Goal: Information Seeking & Learning: Learn about a topic

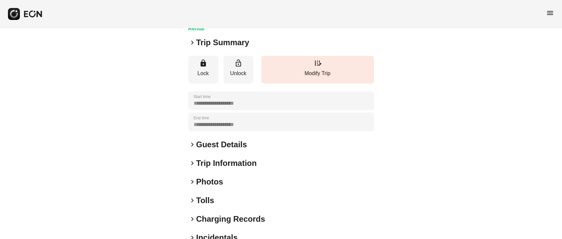
scroll to position [92, 0]
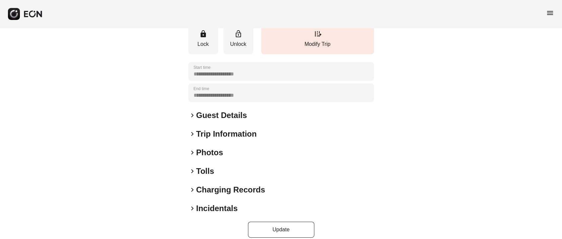
click at [208, 147] on h2 "Photos" at bounding box center [209, 152] width 27 height 11
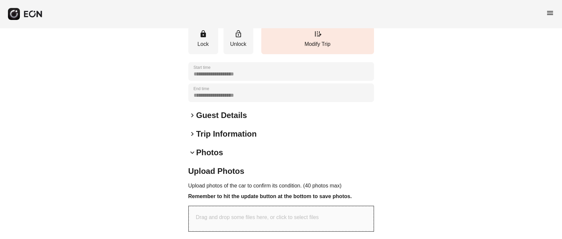
scroll to position [233, 0]
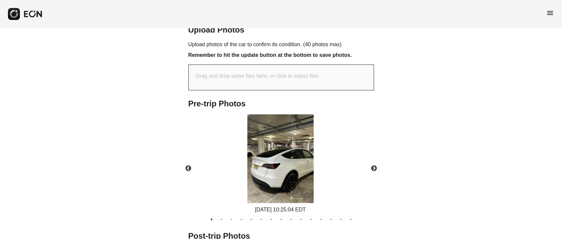
click at [286, 141] on img at bounding box center [281, 158] width 66 height 89
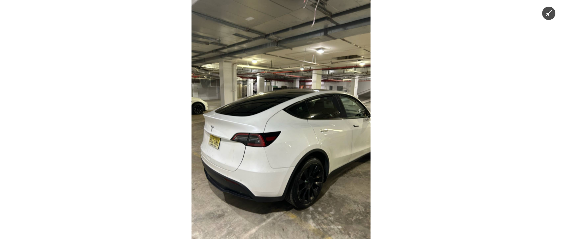
click at [281, 147] on img at bounding box center [281, 119] width 179 height 239
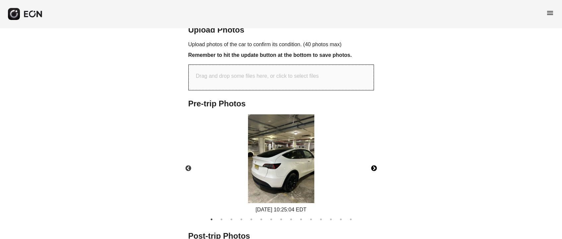
click at [371, 159] on button "Next" at bounding box center [374, 168] width 23 height 23
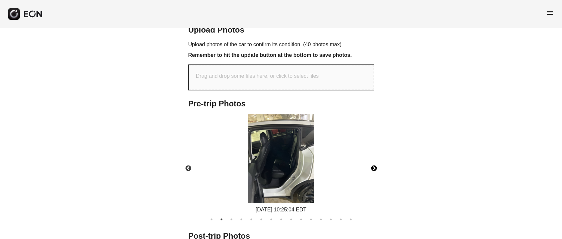
click at [371, 159] on button "Next" at bounding box center [374, 168] width 23 height 23
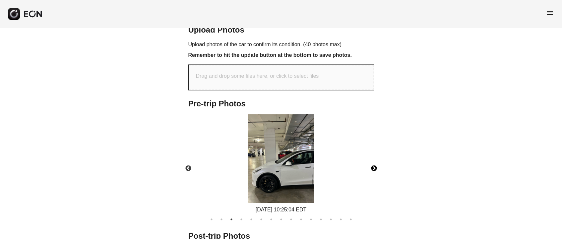
click at [371, 159] on button "Next" at bounding box center [374, 168] width 23 height 23
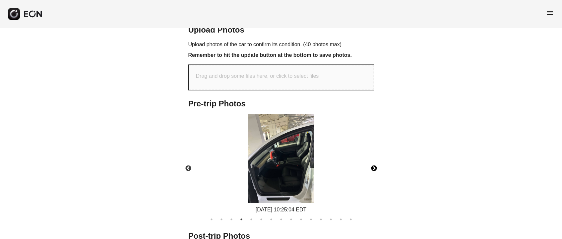
click at [371, 159] on button "Next" at bounding box center [374, 168] width 23 height 23
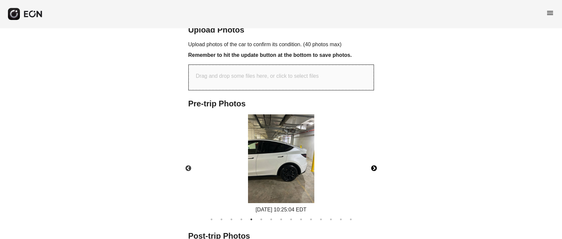
click at [371, 159] on button "Next" at bounding box center [374, 168] width 23 height 23
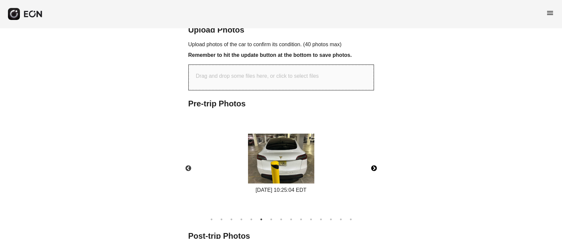
click at [260, 154] on img at bounding box center [281, 158] width 66 height 50
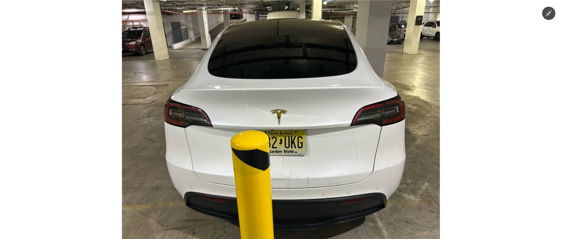
click at [276, 152] on img at bounding box center [281, 119] width 318 height 239
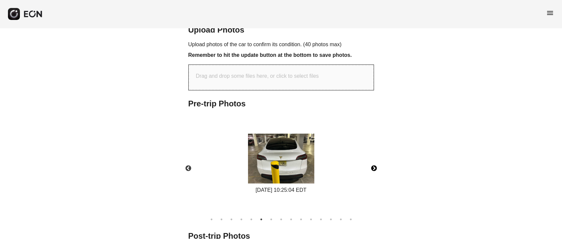
click at [376, 161] on button "Next" at bounding box center [374, 168] width 23 height 23
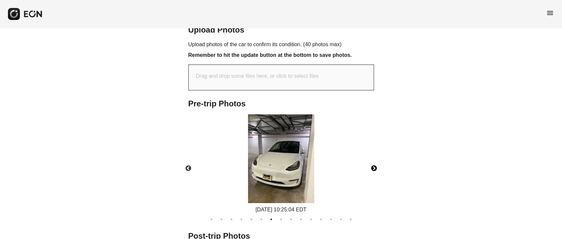
click at [285, 169] on img at bounding box center [281, 158] width 66 height 89
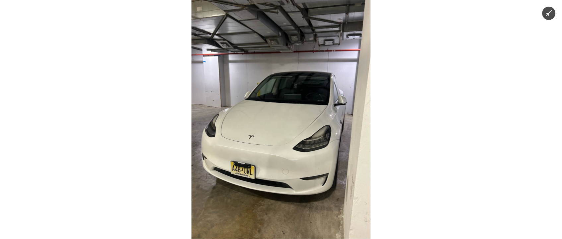
click at [285, 169] on img at bounding box center [281, 119] width 179 height 239
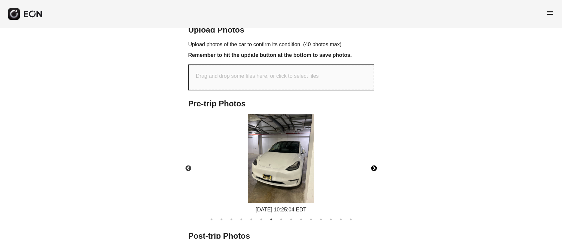
click at [375, 157] on button "Next" at bounding box center [374, 168] width 23 height 23
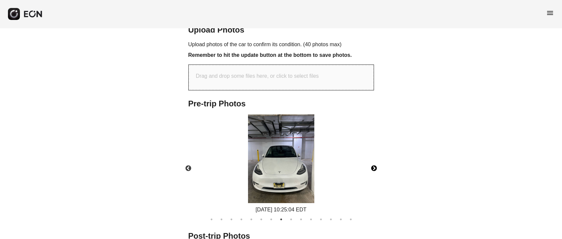
click at [275, 171] on img at bounding box center [281, 158] width 66 height 89
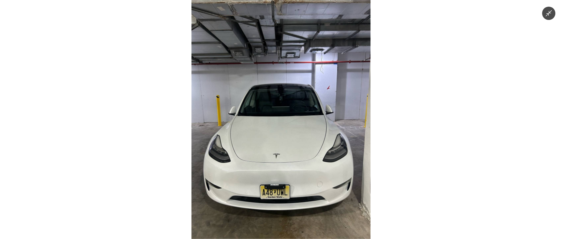
click at [283, 169] on img at bounding box center [281, 119] width 179 height 239
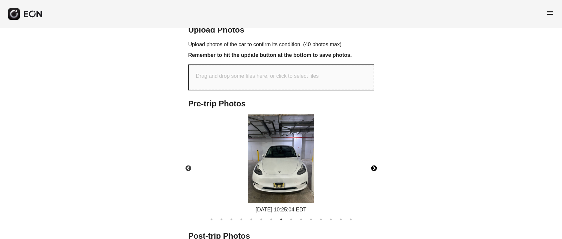
click at [377, 157] on button "Next" at bounding box center [374, 168] width 23 height 23
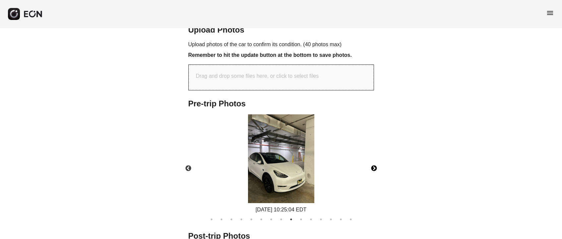
click at [292, 173] on img at bounding box center [281, 158] width 66 height 89
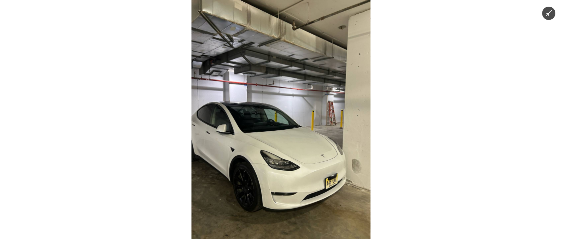
drag, startPoint x: 293, startPoint y: 174, endPoint x: 297, endPoint y: 174, distance: 3.7
click at [294, 174] on img at bounding box center [281, 119] width 179 height 239
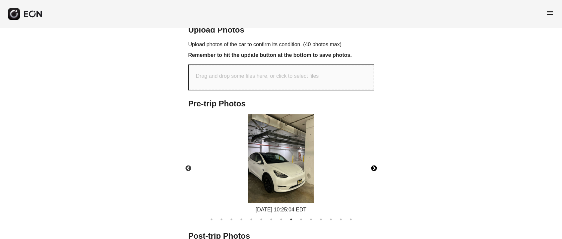
click at [373, 160] on button "Next" at bounding box center [374, 168] width 23 height 23
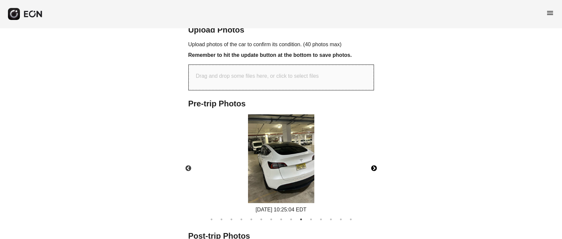
click at [293, 167] on img at bounding box center [281, 158] width 66 height 89
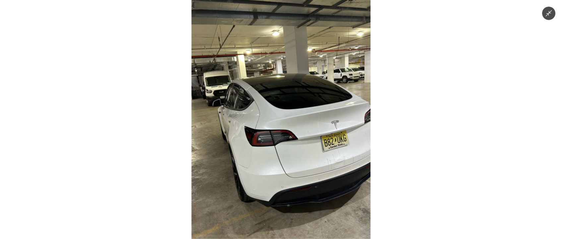
click at [294, 167] on img at bounding box center [281, 119] width 179 height 239
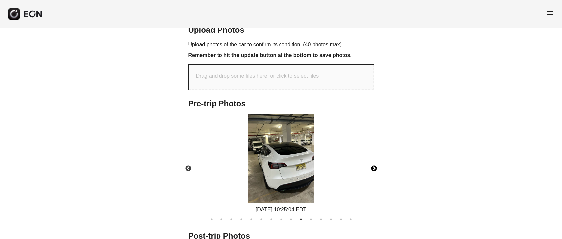
click at [376, 161] on button "Next" at bounding box center [374, 168] width 23 height 23
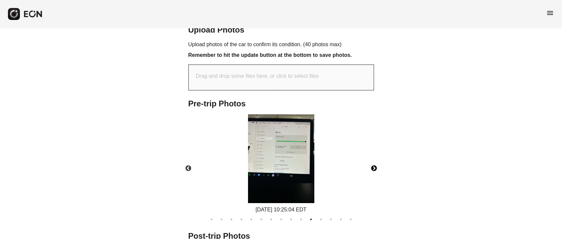
click at [377, 160] on button "Next" at bounding box center [374, 168] width 23 height 23
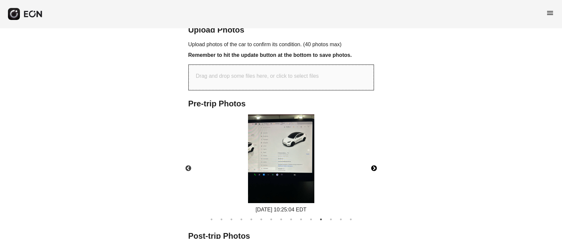
click at [377, 160] on button "Next" at bounding box center [374, 168] width 23 height 23
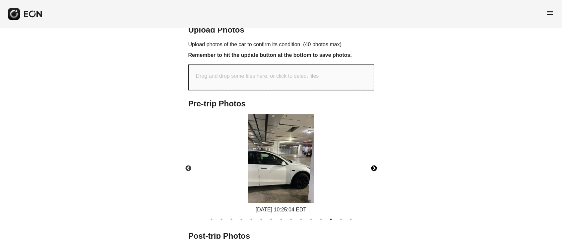
click at [377, 160] on button "Next" at bounding box center [374, 168] width 23 height 23
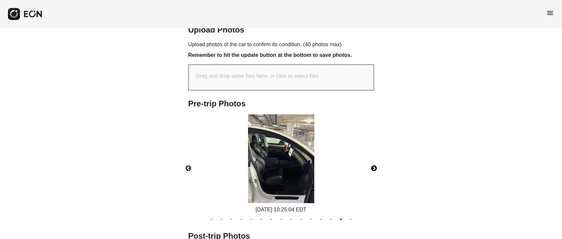
click at [377, 160] on button "Next" at bounding box center [374, 168] width 23 height 23
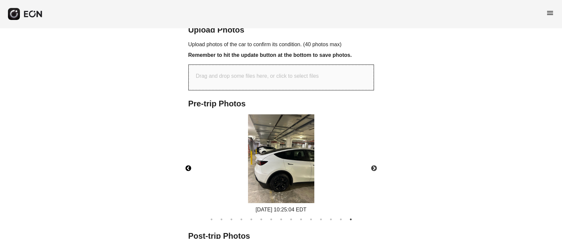
click at [186, 160] on button "Previous" at bounding box center [188, 168] width 23 height 23
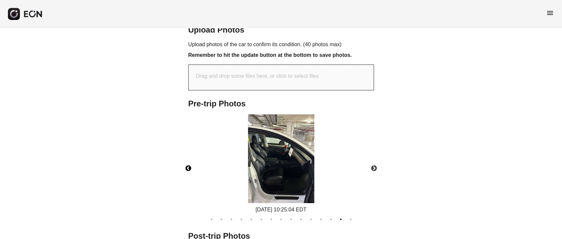
click at [186, 160] on button "Previous" at bounding box center [188, 168] width 23 height 23
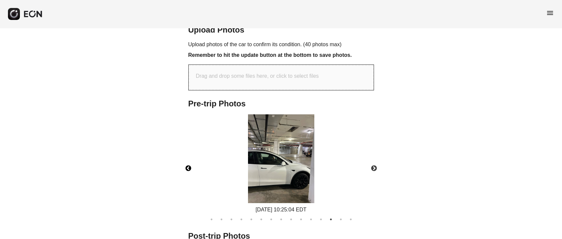
click at [186, 160] on button "Previous" at bounding box center [188, 168] width 23 height 23
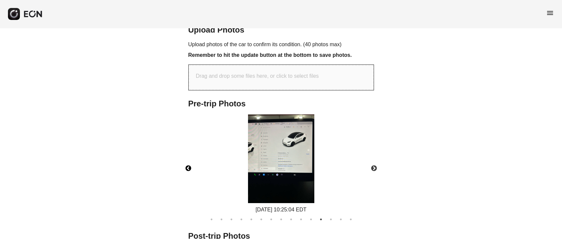
click at [186, 160] on button "Previous" at bounding box center [188, 168] width 23 height 23
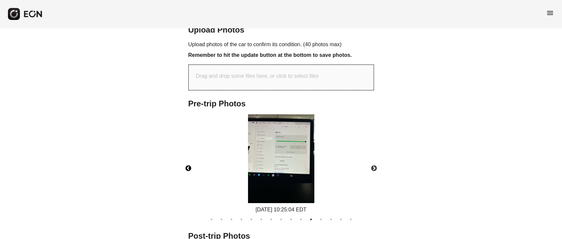
click at [186, 160] on button "Previous" at bounding box center [188, 168] width 23 height 23
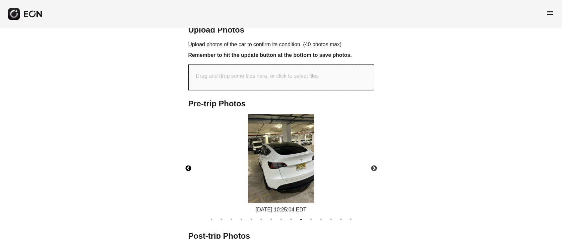
click at [186, 160] on button "Previous" at bounding box center [188, 168] width 23 height 23
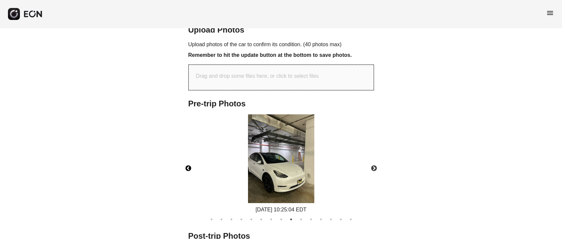
click at [186, 160] on button "Previous" at bounding box center [188, 168] width 23 height 23
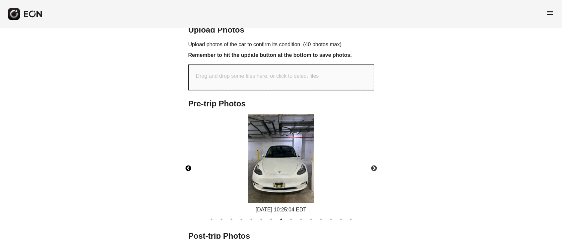
click at [186, 160] on button "Previous" at bounding box center [188, 168] width 23 height 23
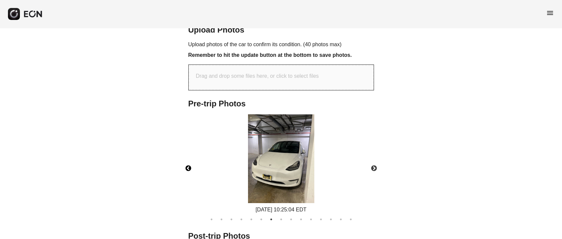
click at [186, 160] on button "Previous" at bounding box center [188, 168] width 23 height 23
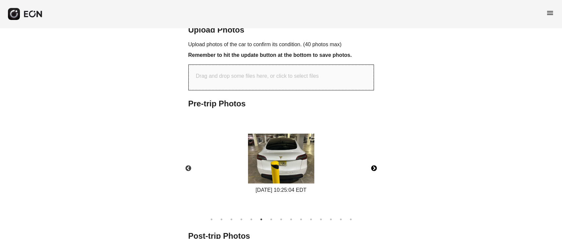
click at [376, 157] on button "Next" at bounding box center [374, 168] width 23 height 23
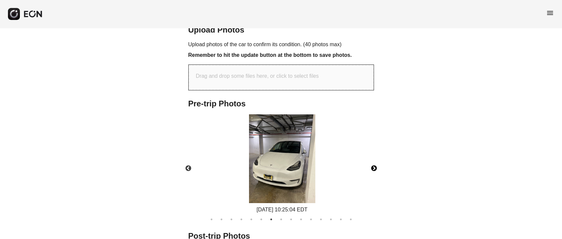
drag, startPoint x: 249, startPoint y: 163, endPoint x: 253, endPoint y: 177, distance: 14.3
click at [253, 177] on img at bounding box center [282, 158] width 66 height 89
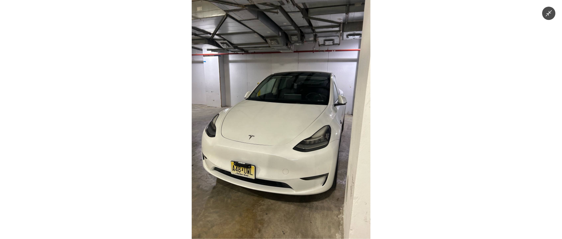
click at [550, 13] on icon "Minimize image" at bounding box center [549, 13] width 6 height 6
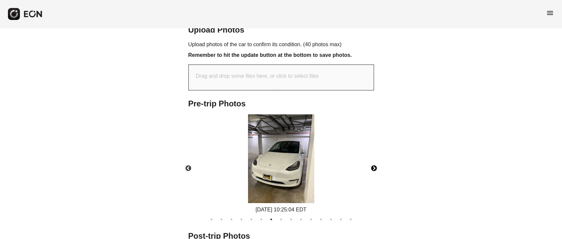
scroll to position [321, 0]
